Goal: Transaction & Acquisition: Purchase product/service

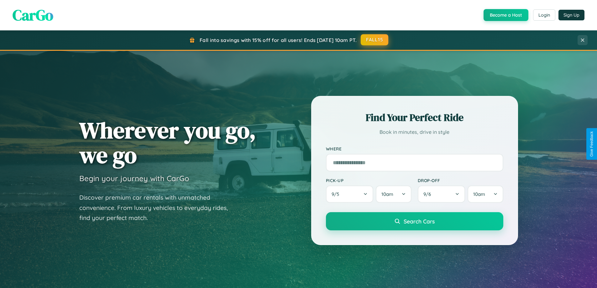
click at [375, 40] on button "FALL15" at bounding box center [375, 39] width 28 height 11
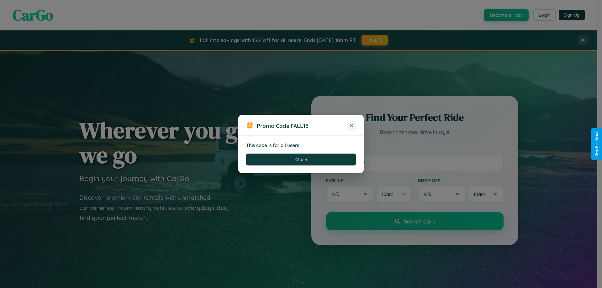
click at [351, 126] on icon at bounding box center [351, 125] width 6 height 6
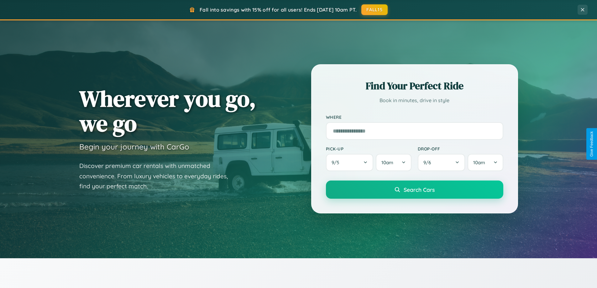
scroll to position [270, 0]
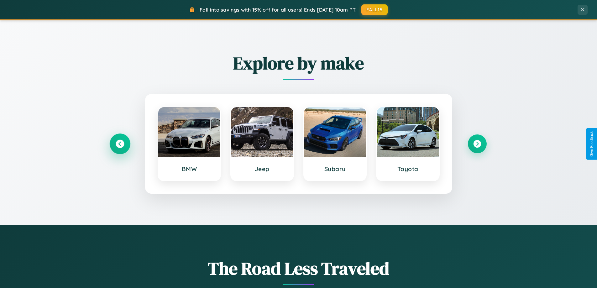
click at [120, 144] on icon at bounding box center [120, 144] width 8 height 8
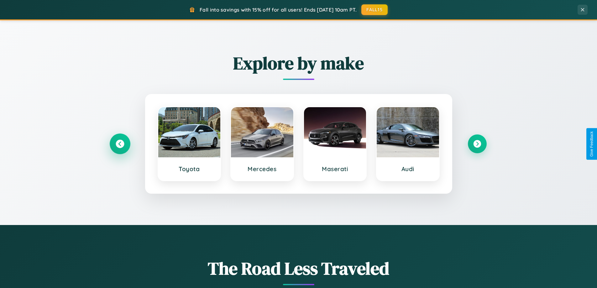
click at [120, 144] on icon at bounding box center [120, 144] width 8 height 8
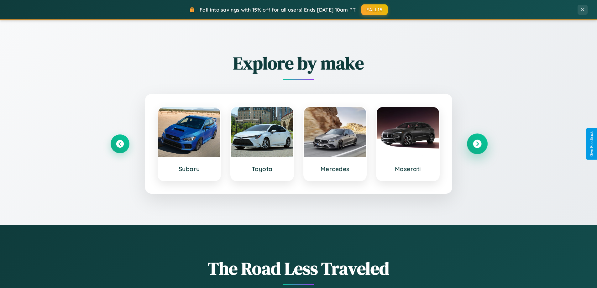
click at [477, 144] on icon at bounding box center [477, 144] width 8 height 8
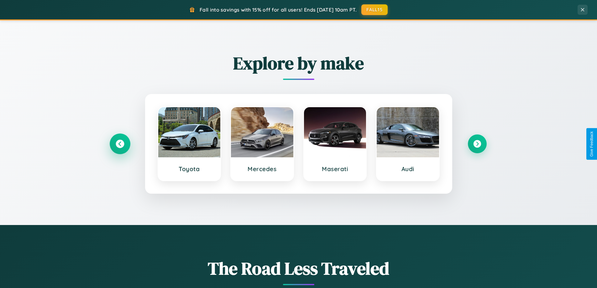
click at [120, 144] on icon at bounding box center [120, 144] width 8 height 8
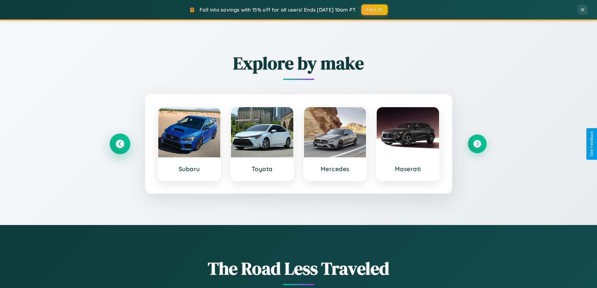
scroll to position [431, 0]
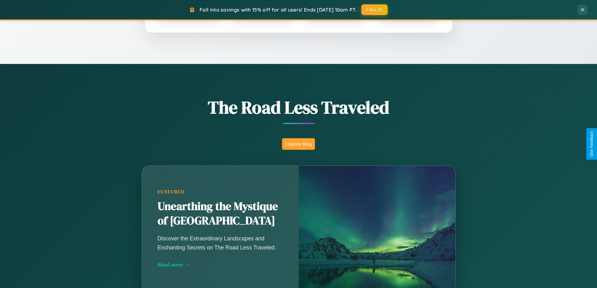
click at [298, 144] on button "Explore Blog" at bounding box center [298, 144] width 33 height 12
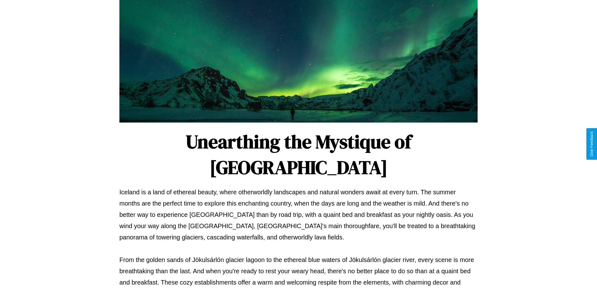
scroll to position [203, 0]
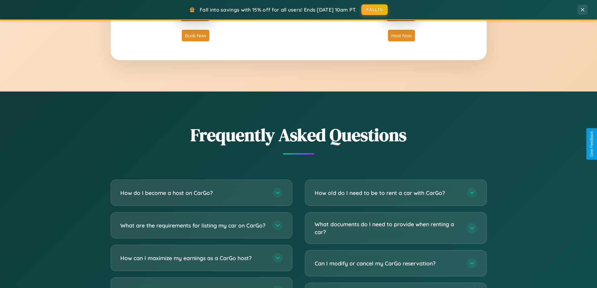
scroll to position [1206, 0]
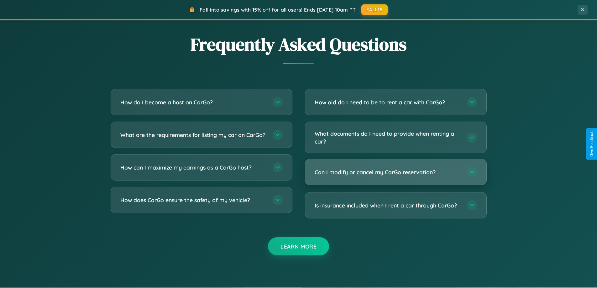
click at [396, 173] on h3 "Can I modify or cancel my CarGo reservation?" at bounding box center [388, 172] width 146 height 8
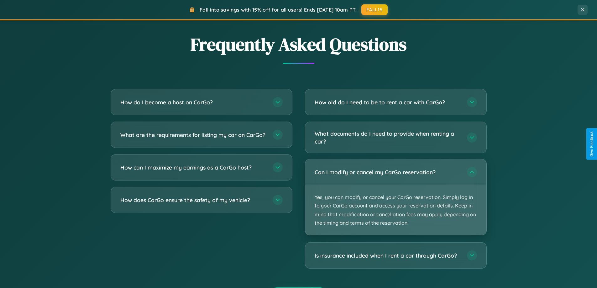
click at [396, 197] on p "Yes, you can modify or cancel your CarGo reservation. Simply log in to your Car…" at bounding box center [395, 210] width 181 height 50
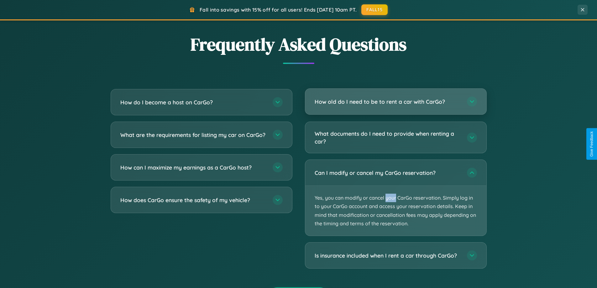
click at [396, 102] on h3 "How old do I need to be to rent a car with CarGo?" at bounding box center [388, 102] width 146 height 8
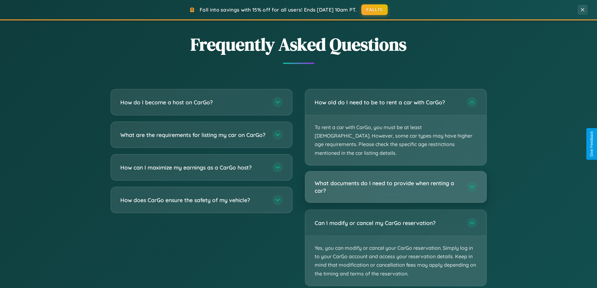
click at [396, 179] on h3 "What documents do I need to provide when renting a car?" at bounding box center [388, 186] width 146 height 15
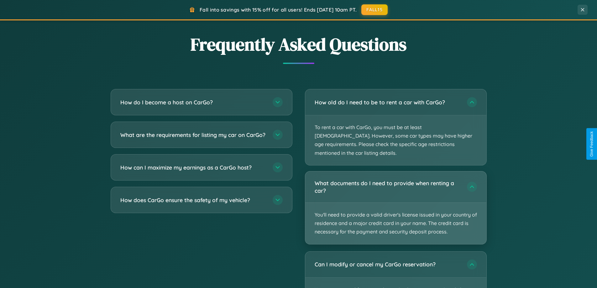
click at [396, 203] on p "You'll need to provide a valid driver's license issued in your country of resid…" at bounding box center [395, 223] width 181 height 41
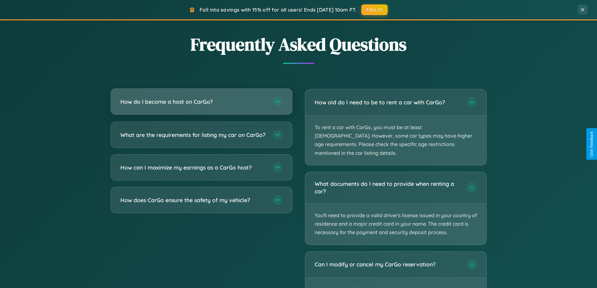
click at [201, 102] on h3 "How do I become a host on CarGo?" at bounding box center [193, 102] width 146 height 8
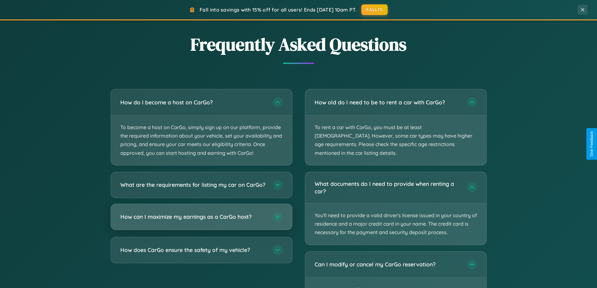
click at [201, 221] on h3 "How can I maximize my earnings as a CarGo host?" at bounding box center [193, 217] width 146 height 8
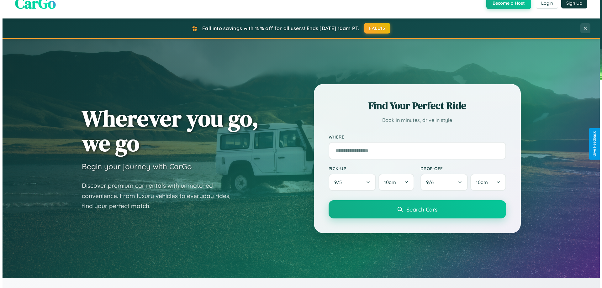
scroll to position [0, 0]
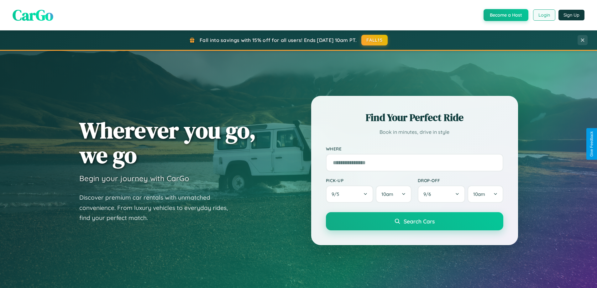
click at [544, 15] on button "Login" at bounding box center [544, 14] width 22 height 11
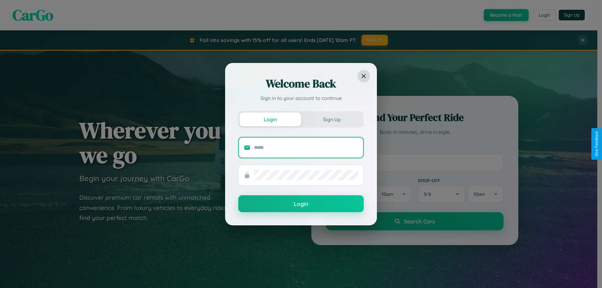
click at [306, 147] on input "text" at bounding box center [306, 148] width 104 height 10
type input "**********"
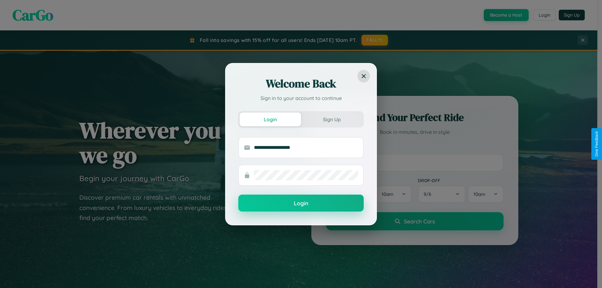
click at [301, 203] on button "Login" at bounding box center [300, 203] width 125 height 17
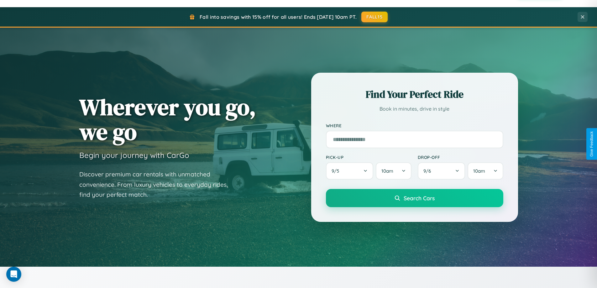
scroll to position [270, 0]
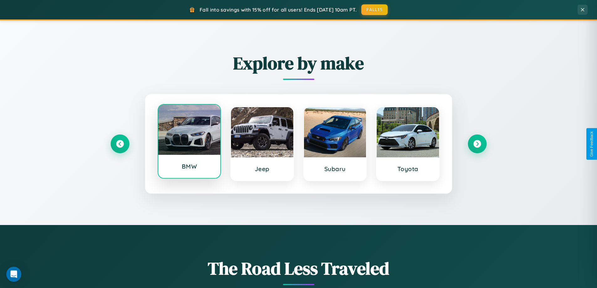
click at [189, 141] on div at bounding box center [189, 130] width 62 height 50
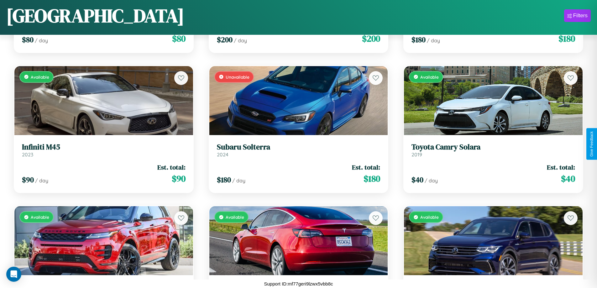
scroll to position [2194, 0]
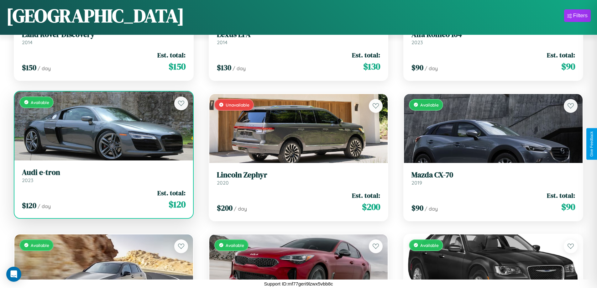
click at [103, 126] on div "Available" at bounding box center [103, 126] width 179 height 69
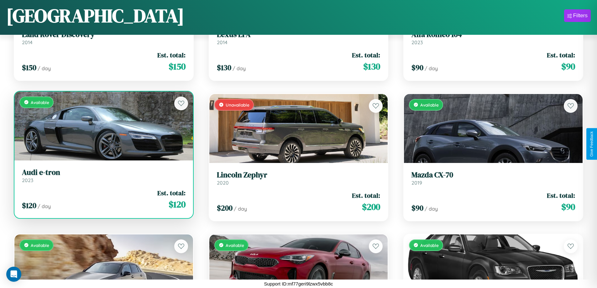
click at [103, 126] on div "Available" at bounding box center [103, 126] width 179 height 69
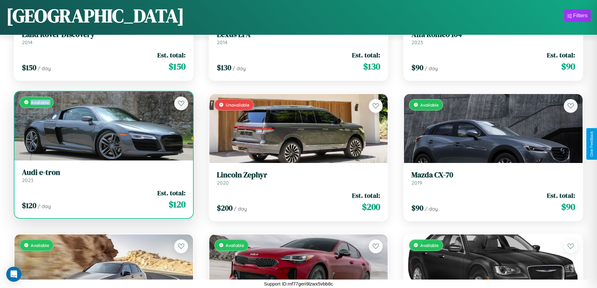
click at [103, 126] on div "Available" at bounding box center [103, 126] width 179 height 69
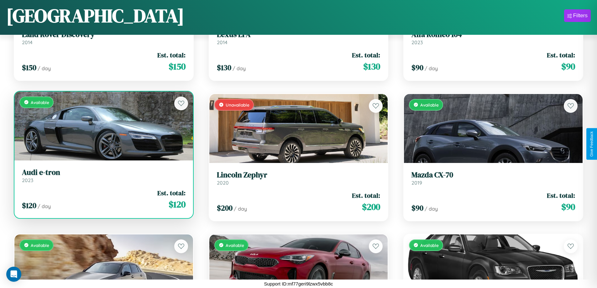
click at [103, 126] on div "Available" at bounding box center [103, 126] width 179 height 69
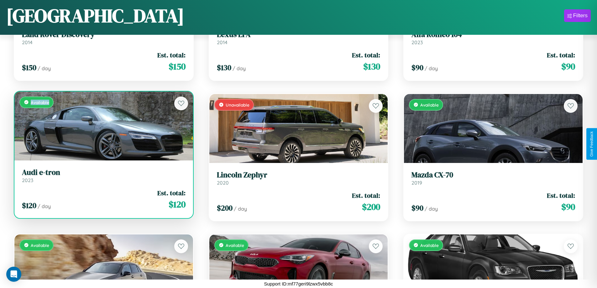
click at [103, 126] on div "Available" at bounding box center [103, 126] width 179 height 69
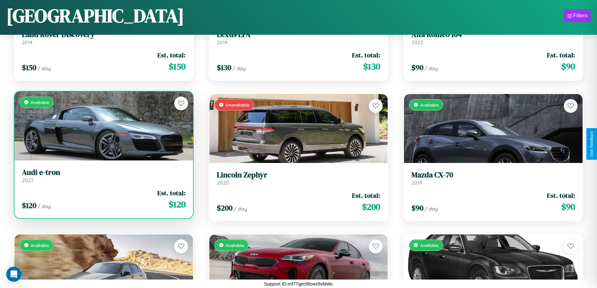
click at [103, 176] on h3 "Audi e-tron" at bounding box center [104, 172] width 164 height 9
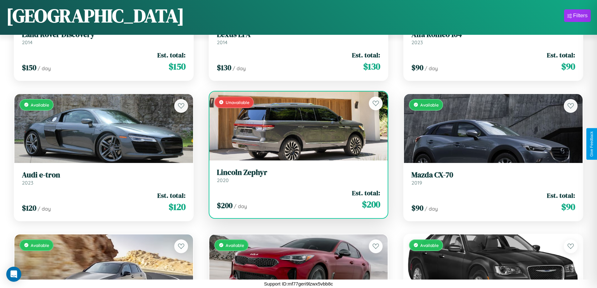
scroll to position [4018, 0]
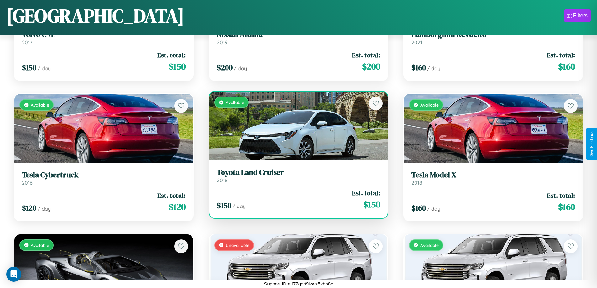
click at [296, 176] on h3 "Toyota Land Cruiser" at bounding box center [299, 172] width 164 height 9
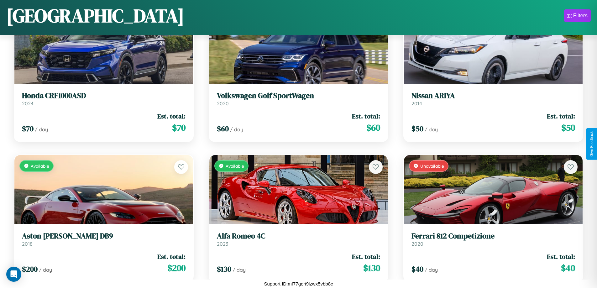
scroll to position [650, 0]
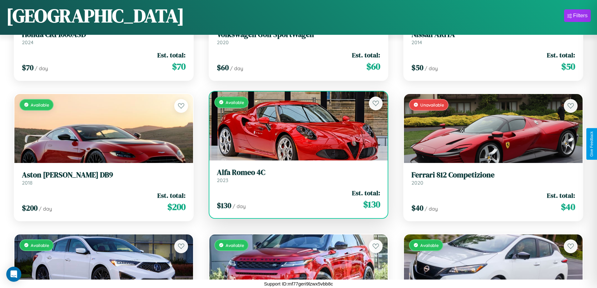
click at [296, 176] on h3 "Alfa Romeo 4C" at bounding box center [299, 172] width 164 height 9
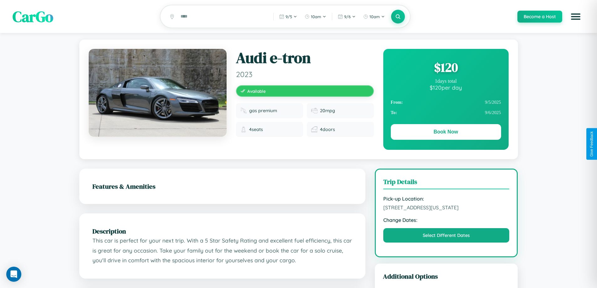
click at [446, 68] on div "$ 120" at bounding box center [446, 67] width 110 height 17
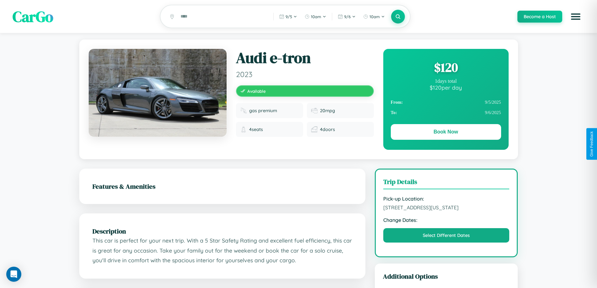
click at [446, 68] on div "$ 120" at bounding box center [446, 67] width 110 height 17
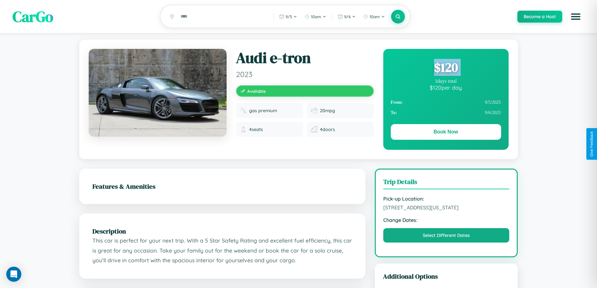
click at [446, 68] on div "$ 120" at bounding box center [446, 67] width 110 height 17
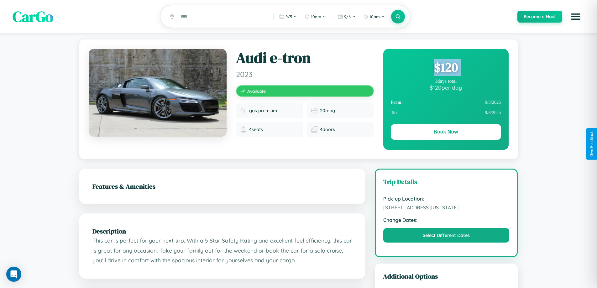
click at [446, 68] on div "$ 120" at bounding box center [446, 67] width 110 height 17
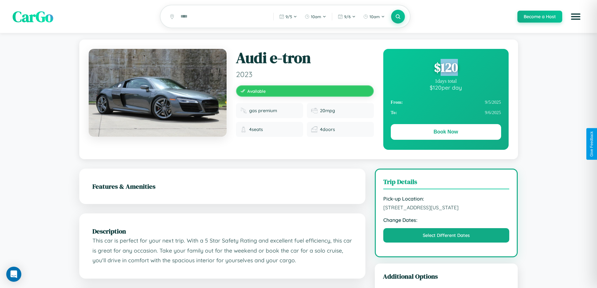
click at [446, 68] on div "$ 120" at bounding box center [446, 67] width 110 height 17
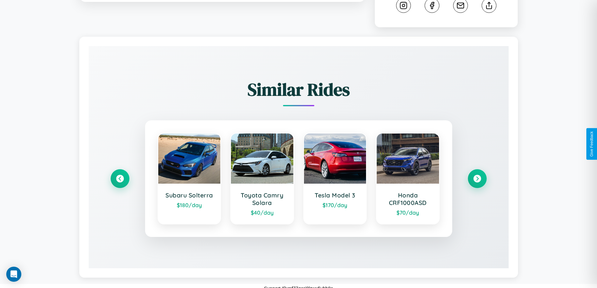
scroll to position [355, 0]
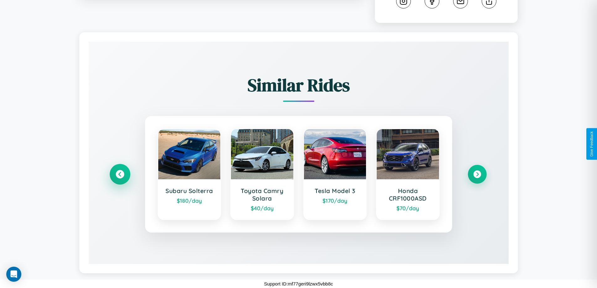
click at [120, 174] on icon at bounding box center [120, 174] width 8 height 8
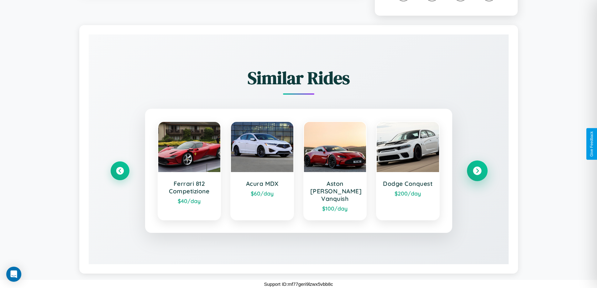
click at [477, 174] on icon at bounding box center [477, 171] width 8 height 8
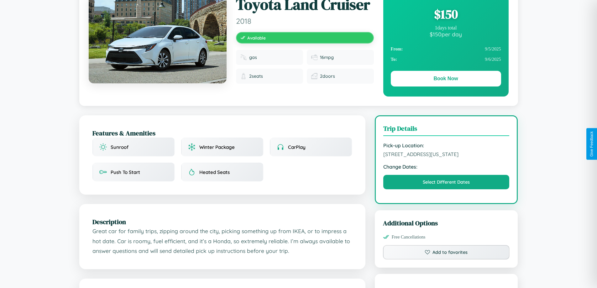
scroll to position [68, 0]
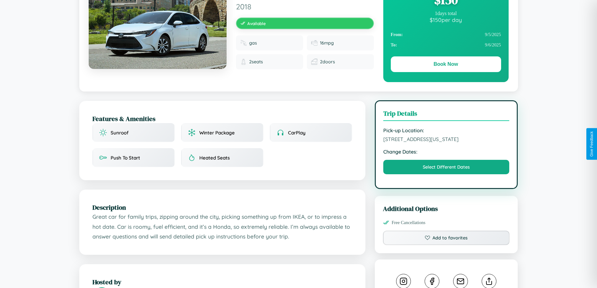
click at [446, 142] on span "[STREET_ADDRESS][US_STATE]" at bounding box center [446, 139] width 126 height 6
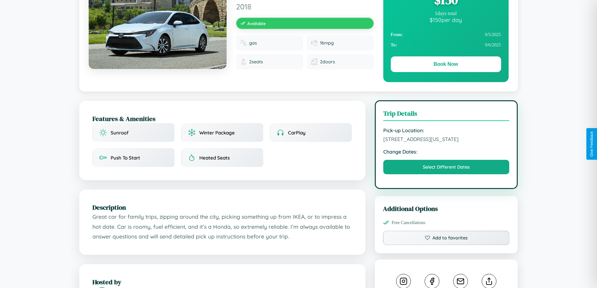
click at [446, 142] on span "[STREET_ADDRESS][US_STATE]" at bounding box center [446, 139] width 126 height 6
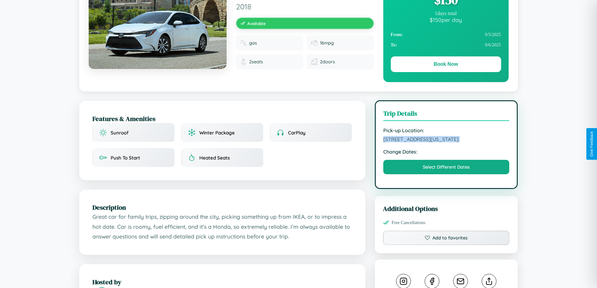
click at [446, 142] on span "[STREET_ADDRESS][US_STATE]" at bounding box center [446, 139] width 126 height 6
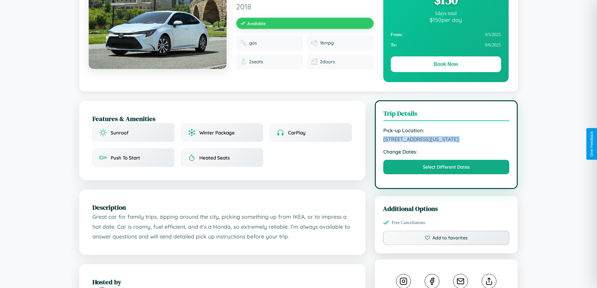
click at [446, 142] on span "[STREET_ADDRESS][US_STATE]" at bounding box center [446, 139] width 126 height 6
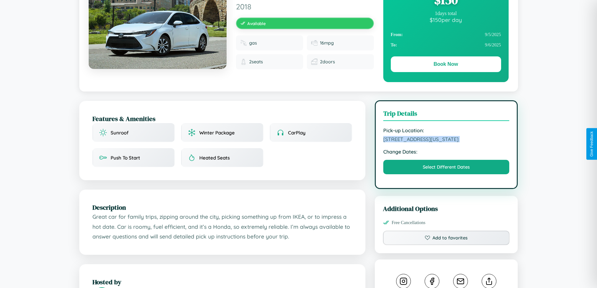
click at [446, 142] on span "[STREET_ADDRESS][US_STATE]" at bounding box center [446, 139] width 126 height 6
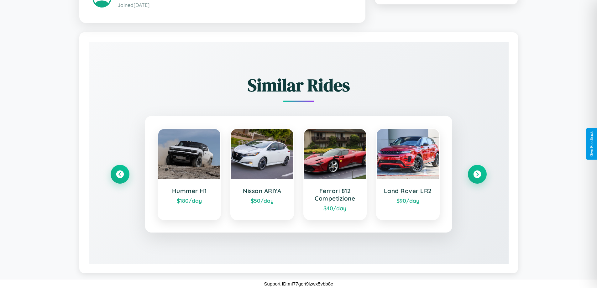
scroll to position [367, 0]
click at [477, 174] on icon at bounding box center [477, 174] width 8 height 8
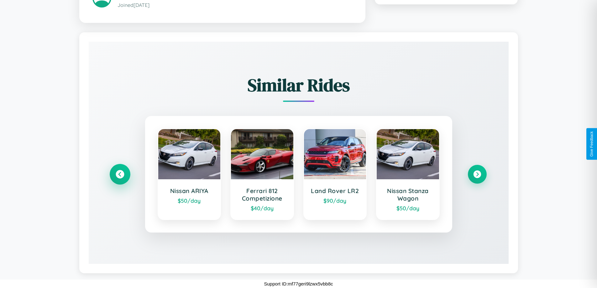
click at [120, 174] on icon at bounding box center [120, 174] width 8 height 8
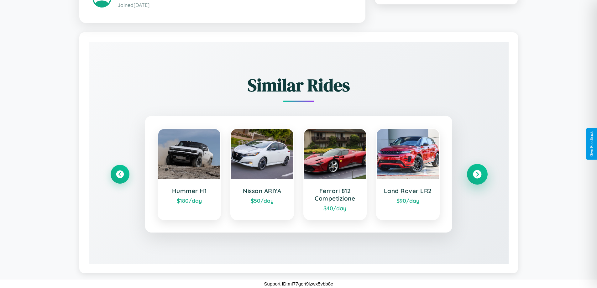
click at [477, 174] on icon at bounding box center [477, 174] width 8 height 8
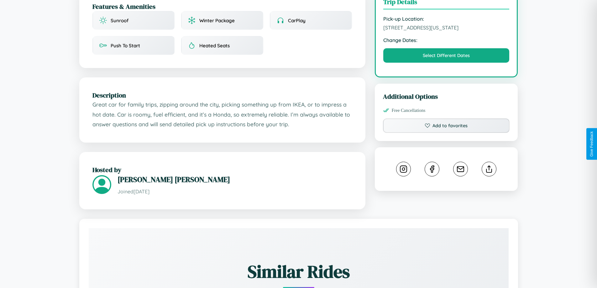
scroll to position [169, 0]
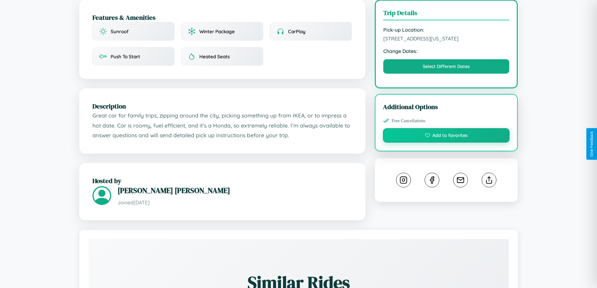
click at [446, 143] on button "Add to favorites" at bounding box center [446, 135] width 127 height 14
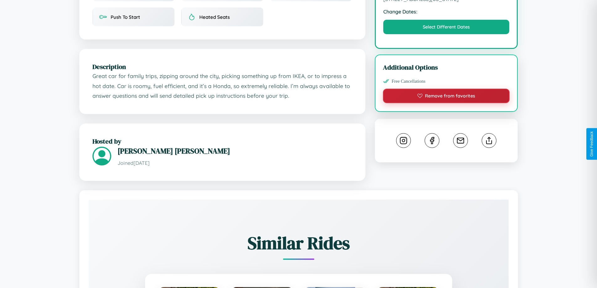
scroll to position [212, 0]
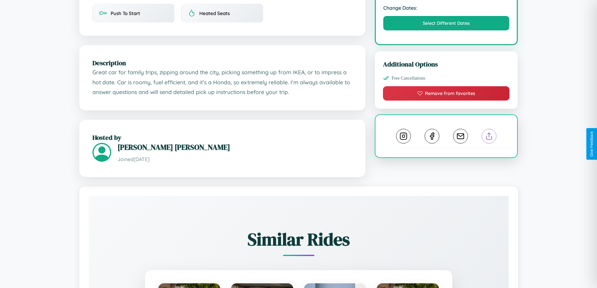
click at [489, 137] on line at bounding box center [489, 135] width 0 height 4
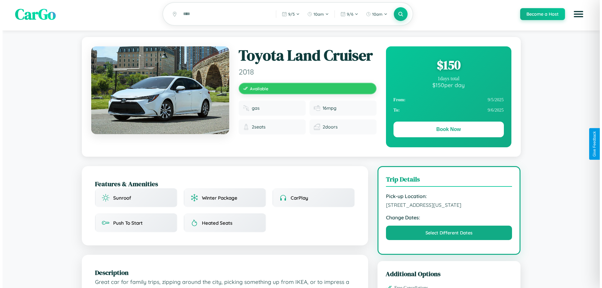
scroll to position [0, 0]
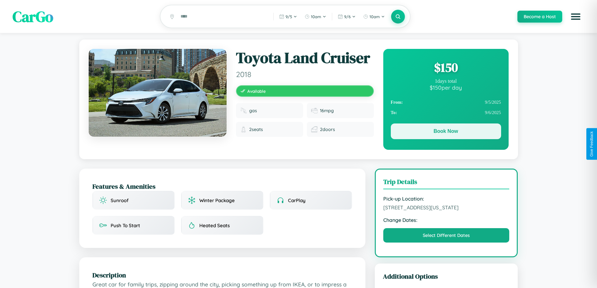
click at [446, 132] on button "Book Now" at bounding box center [446, 132] width 110 height 16
